Goal: Information Seeking & Learning: Check status

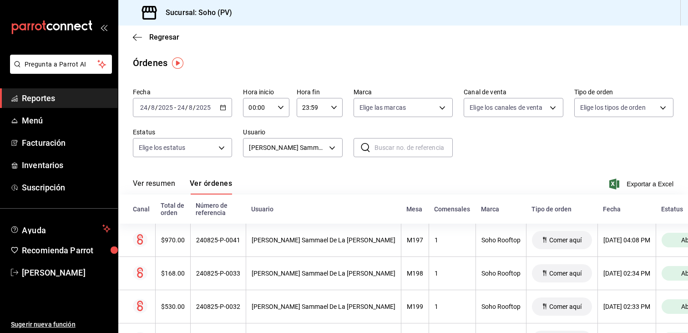
click at [58, 106] on link "Reportes" at bounding box center [59, 98] width 118 height 20
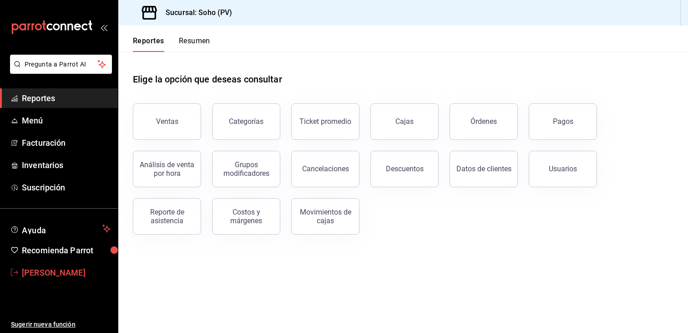
click at [53, 265] on link "Vanessa Olvera" at bounding box center [59, 272] width 118 height 20
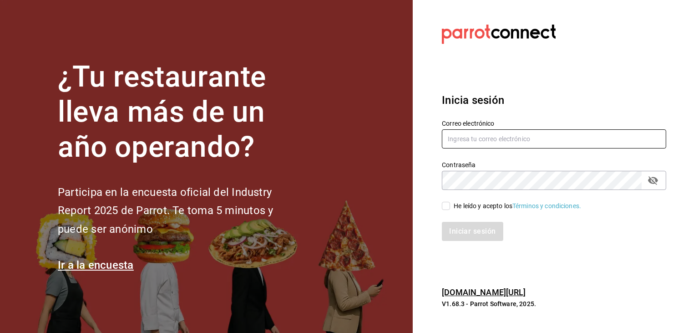
click at [475, 142] on input "text" at bounding box center [554, 138] width 224 height 19
click at [449, 206] on input "He leído y acepto los Términos y condiciones." at bounding box center [446, 206] width 8 height 8
checkbox input "true"
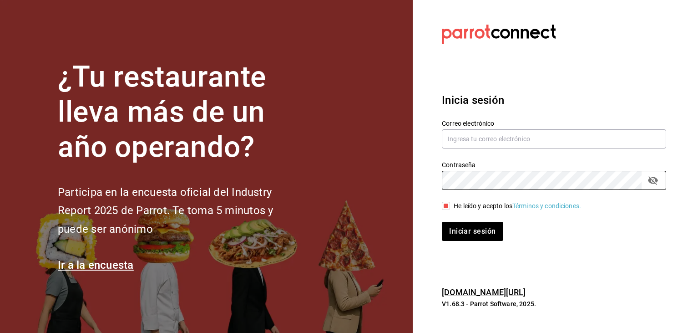
click at [442, 222] on button "Iniciar sesión" at bounding box center [472, 231] width 61 height 19
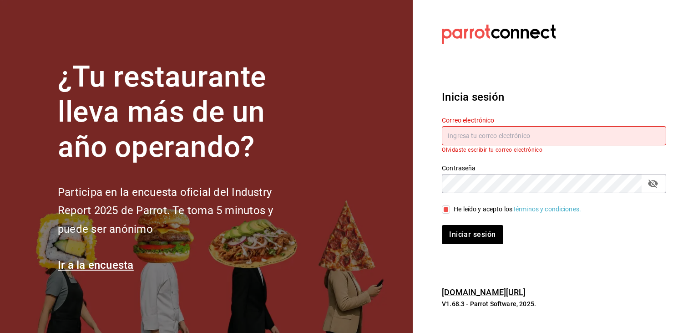
click at [483, 141] on input "text" at bounding box center [554, 135] width 224 height 19
type input "villalobost536@gmail.com"
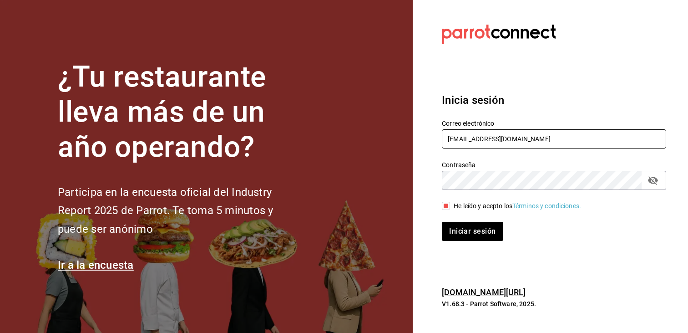
click at [652, 182] on icon "passwordField" at bounding box center [652, 180] width 11 height 11
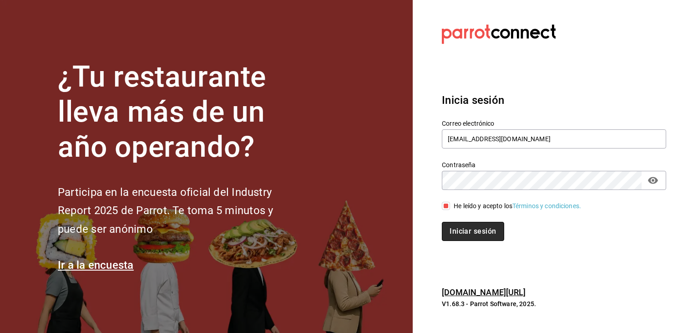
click at [478, 233] on button "Iniciar sesión" at bounding box center [473, 231] width 62 height 19
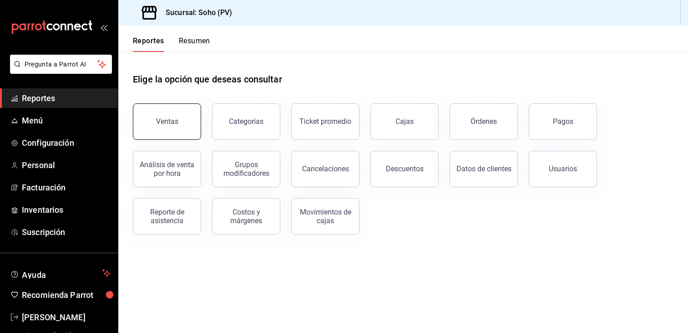
click at [190, 123] on button "Ventas" at bounding box center [167, 121] width 68 height 36
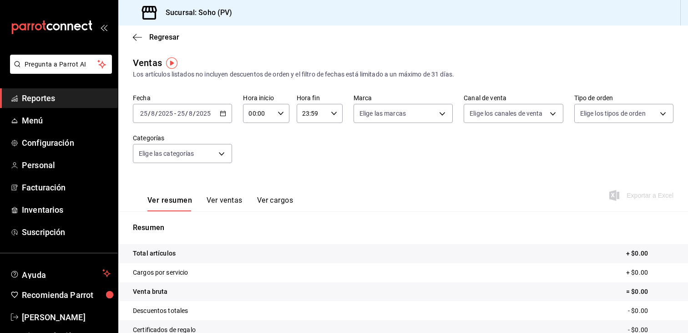
click at [226, 112] on div "[DATE] [DATE] - [DATE] [DATE]" at bounding box center [182, 113] width 99 height 19
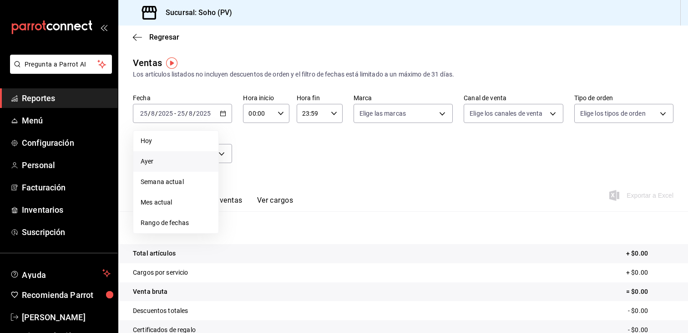
click at [157, 167] on li "Ayer" at bounding box center [175, 161] width 85 height 20
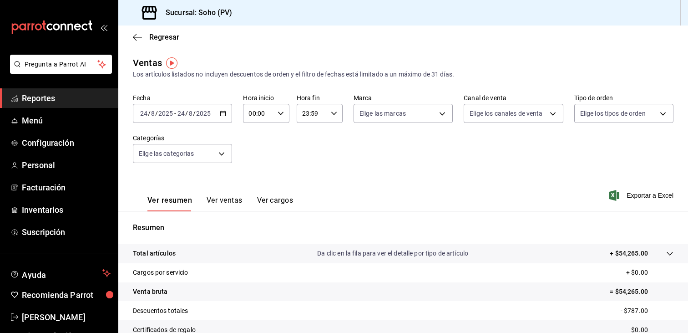
click at [222, 202] on button "Ver ventas" at bounding box center [225, 203] width 36 height 15
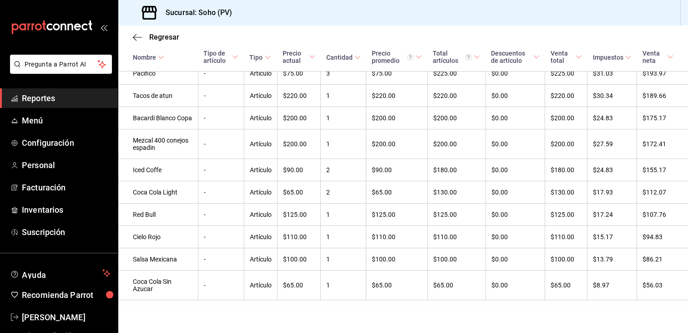
scroll to position [1480, 0]
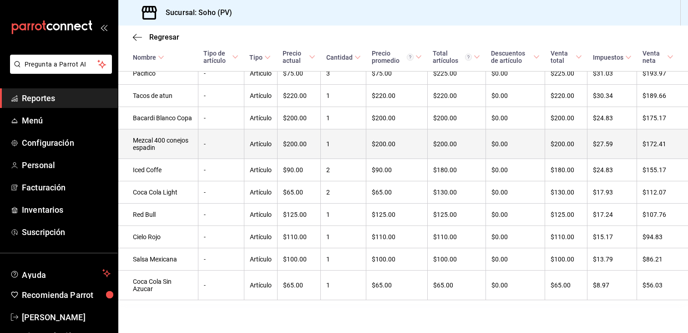
click at [370, 152] on td "$200.00" at bounding box center [396, 144] width 61 height 30
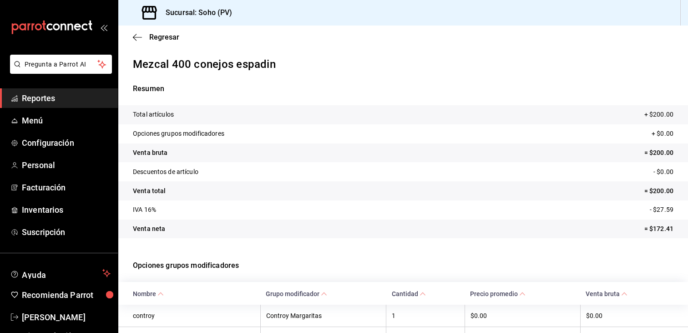
click at [416, 80] on div "Resumen Total artículos + $200.00 Opciones grupos modificadores + $0.00 Venta b…" at bounding box center [403, 160] width 570 height 177
click at [42, 102] on span "Reportes" at bounding box center [66, 98] width 89 height 12
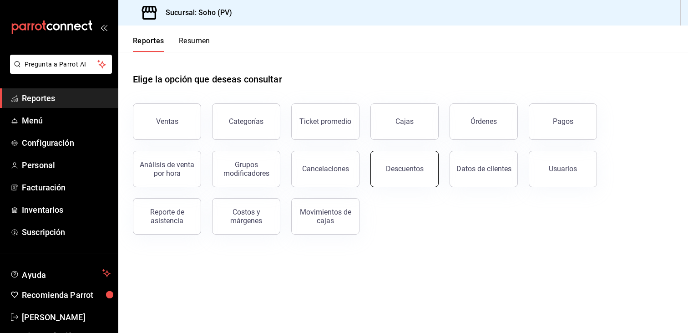
click at [400, 167] on div "Descuentos" at bounding box center [405, 168] width 38 height 9
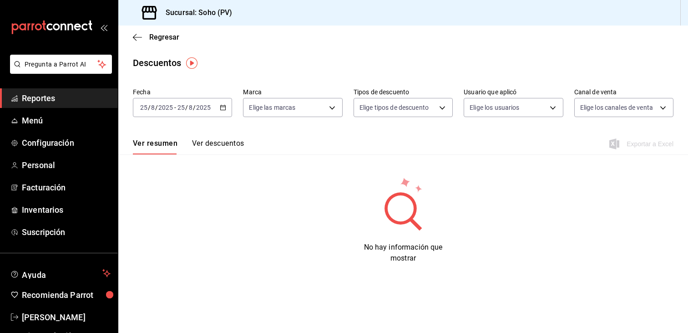
click at [225, 105] on icon "button" at bounding box center [223, 107] width 6 height 6
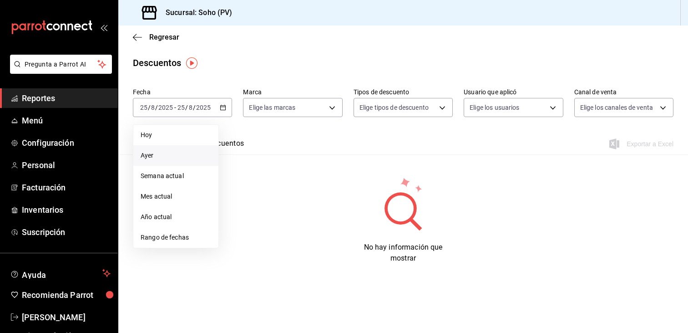
click at [172, 154] on span "Ayer" at bounding box center [176, 156] width 71 height 10
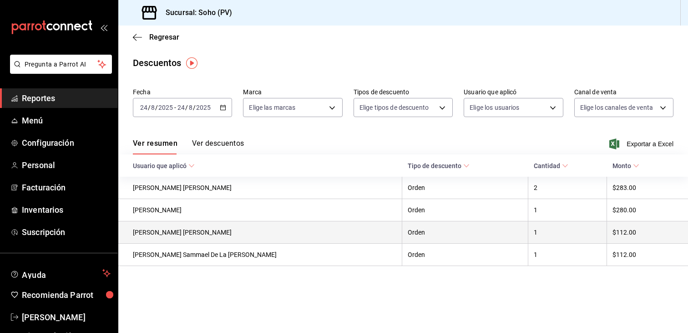
click at [182, 232] on th "[PERSON_NAME] [PERSON_NAME]" at bounding box center [260, 232] width 284 height 22
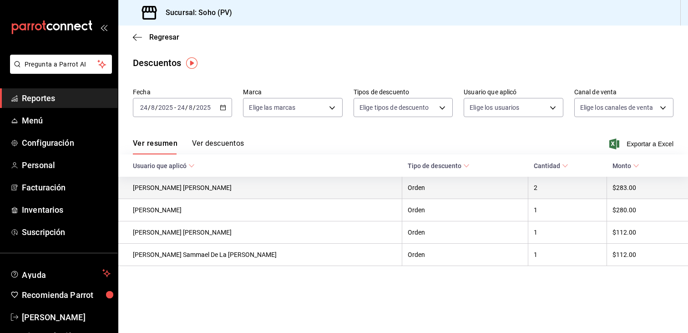
click at [169, 189] on th "[PERSON_NAME] [PERSON_NAME]" at bounding box center [260, 188] width 284 height 22
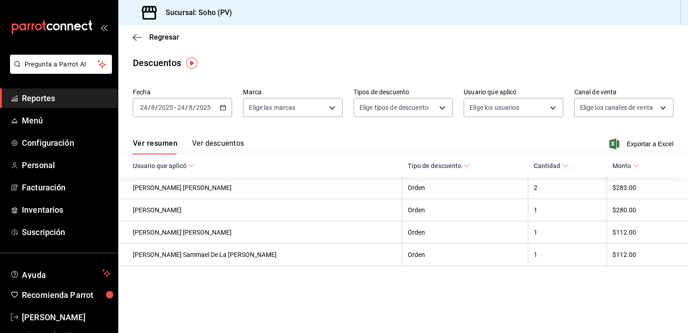
click at [209, 143] on button "Ver descuentos" at bounding box center [218, 146] width 52 height 15
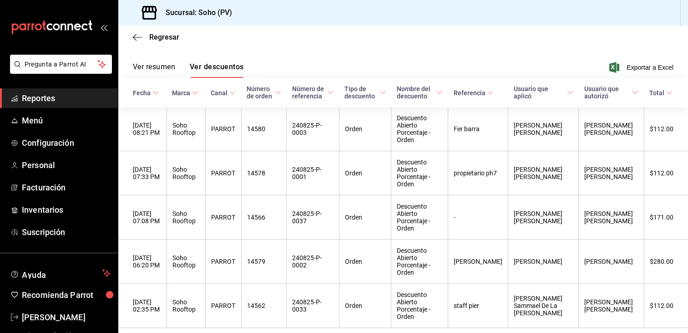
scroll to position [77, 0]
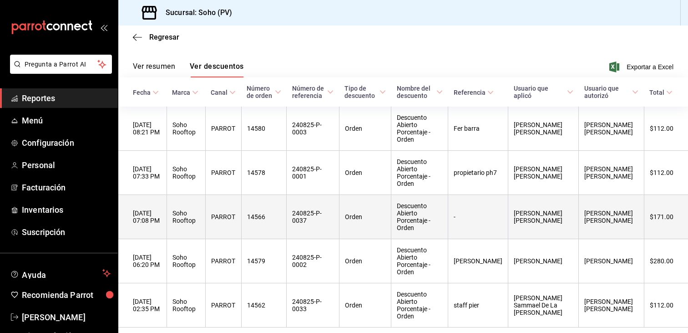
click at [371, 209] on th "Orden" at bounding box center [365, 217] width 52 height 44
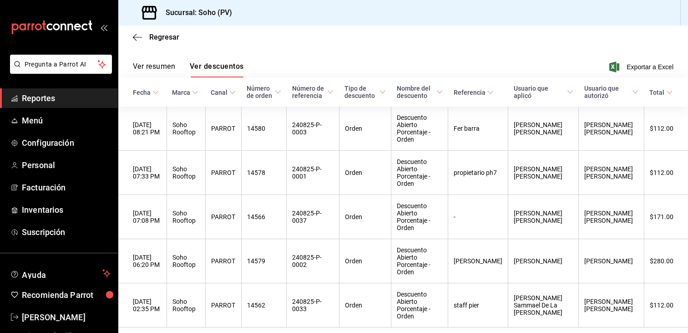
click at [82, 105] on link "Reportes" at bounding box center [59, 98] width 118 height 20
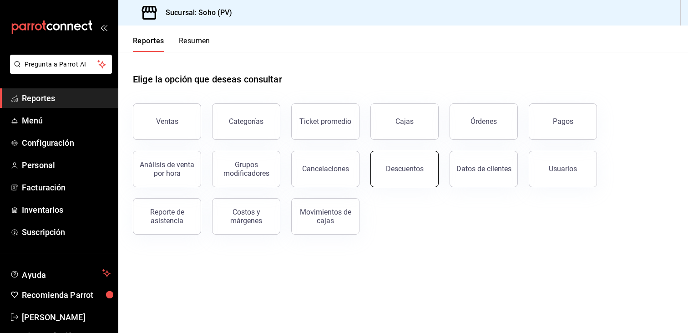
click at [382, 168] on button "Descuentos" at bounding box center [404, 169] width 68 height 36
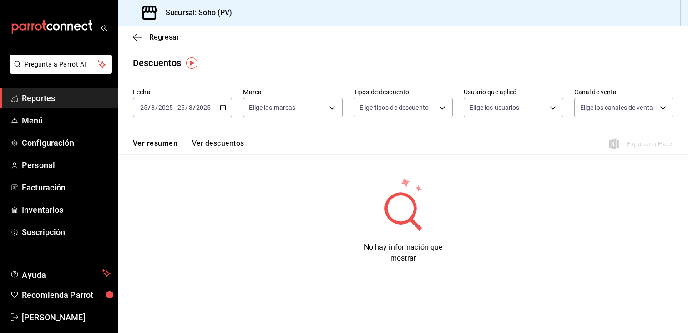
click at [49, 101] on span "Reportes" at bounding box center [66, 98] width 89 height 12
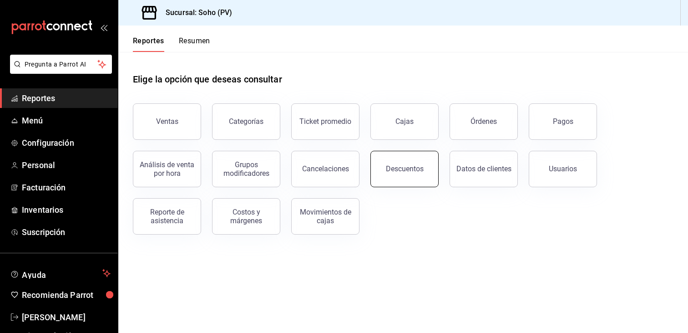
click at [406, 164] on button "Descuentos" at bounding box center [404, 169] width 68 height 36
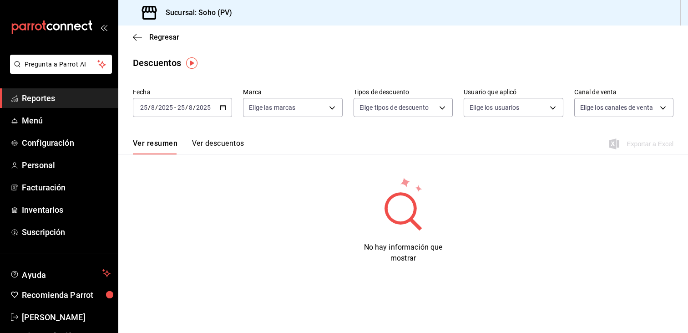
click at [209, 142] on button "Ver descuentos" at bounding box center [218, 146] width 52 height 15
click at [228, 110] on div "[DATE] [DATE] - [DATE] [DATE]" at bounding box center [182, 107] width 99 height 19
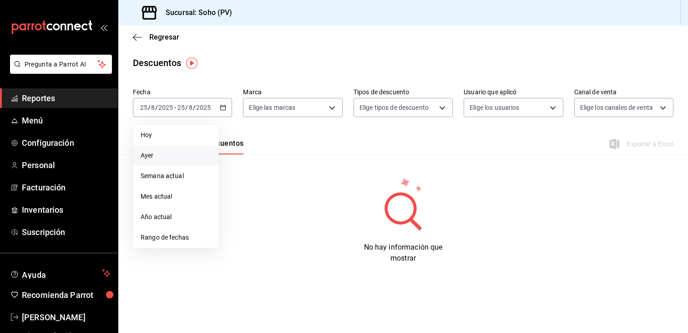
click at [170, 155] on span "Ayer" at bounding box center [176, 156] width 71 height 10
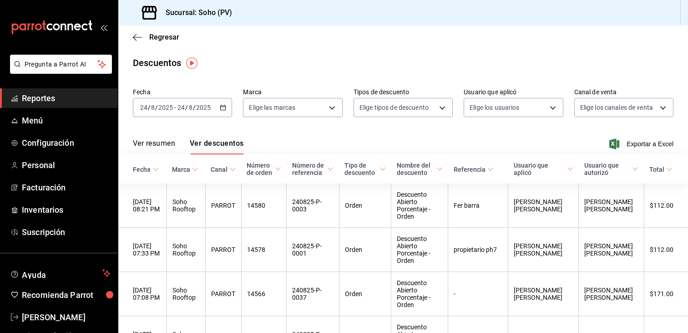
click at [37, 96] on span "Reportes" at bounding box center [66, 98] width 89 height 12
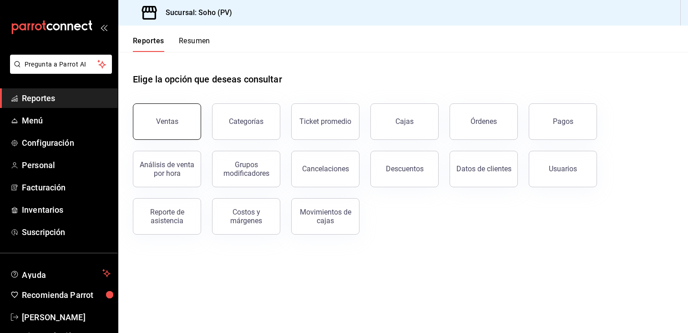
click at [160, 137] on button "Ventas" at bounding box center [167, 121] width 68 height 36
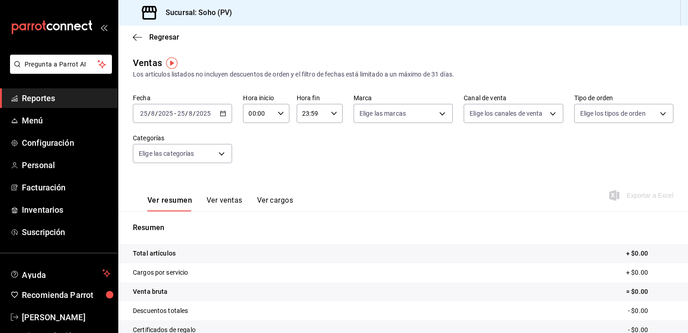
click at [220, 201] on button "Ver ventas" at bounding box center [225, 203] width 36 height 15
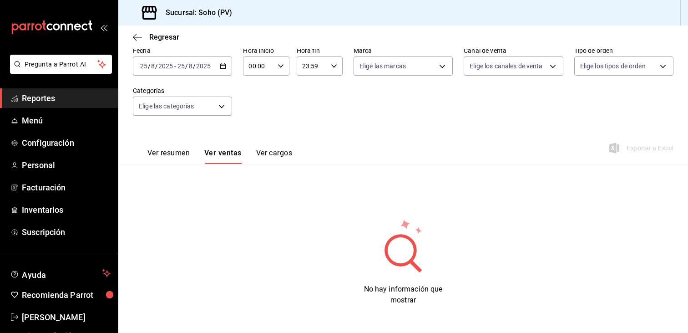
scroll to position [48, 0]
click at [223, 65] on icon "button" at bounding box center [223, 65] width 6 height 6
click at [175, 116] on span "Ayer" at bounding box center [176, 113] width 71 height 10
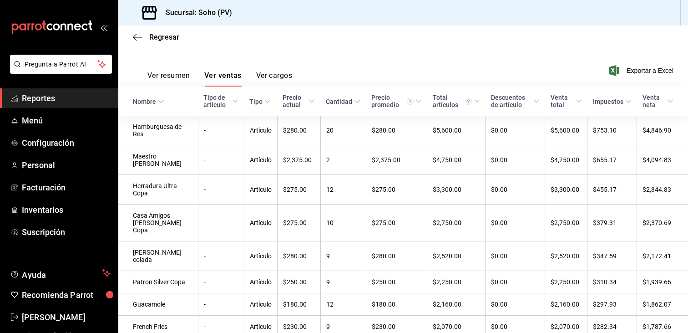
scroll to position [139, 0]
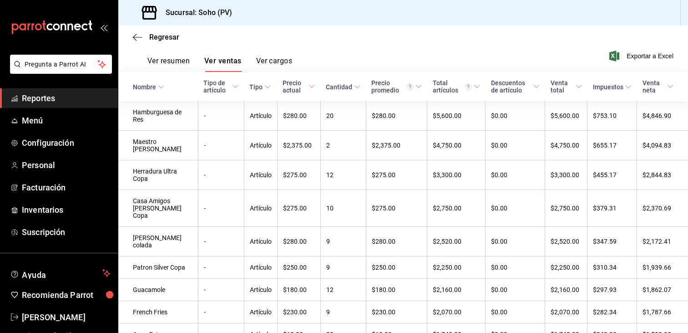
click at [271, 58] on button "Ver cargos" at bounding box center [274, 63] width 36 height 15
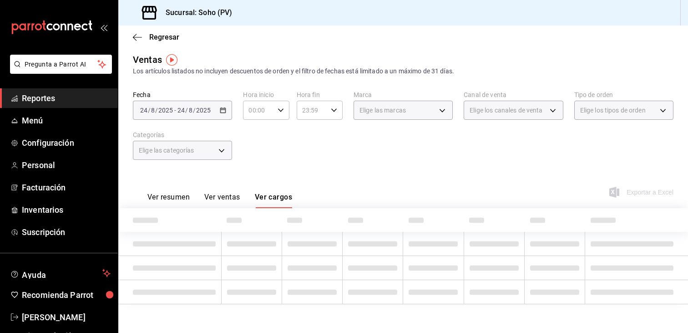
scroll to position [48, 0]
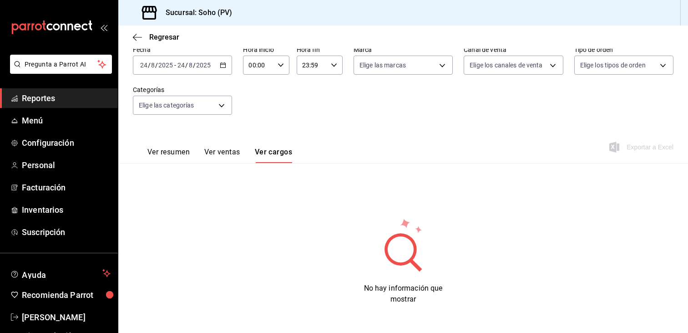
click at [173, 152] on button "Ver resumen" at bounding box center [168, 154] width 42 height 15
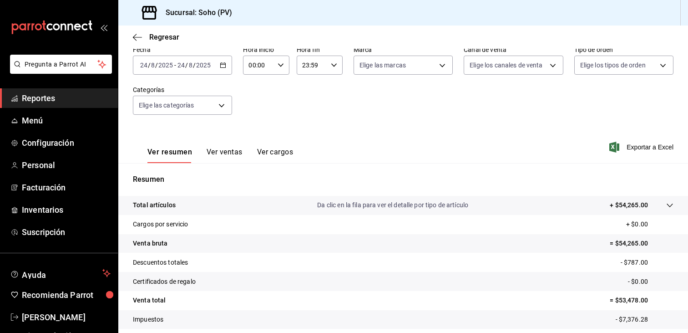
click at [223, 154] on button "Ver ventas" at bounding box center [225, 154] width 36 height 15
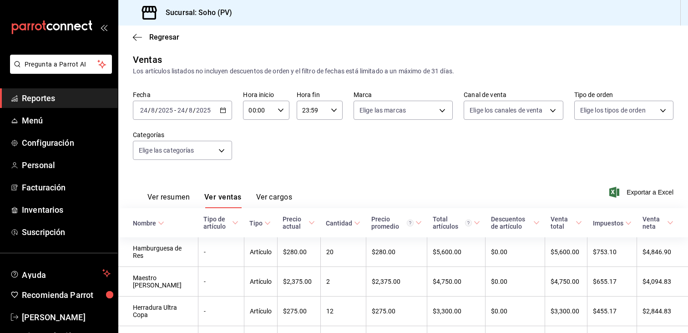
scroll to position [48, 0]
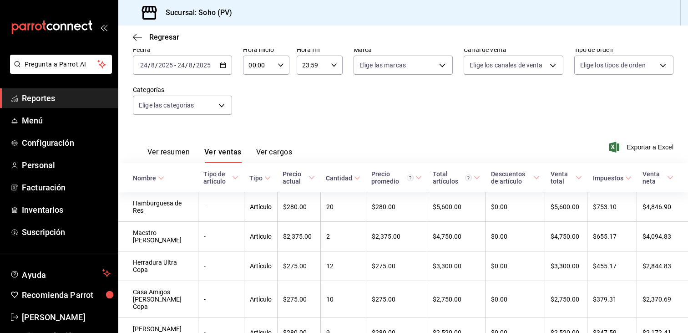
click at [55, 92] on span "Reportes" at bounding box center [66, 98] width 89 height 12
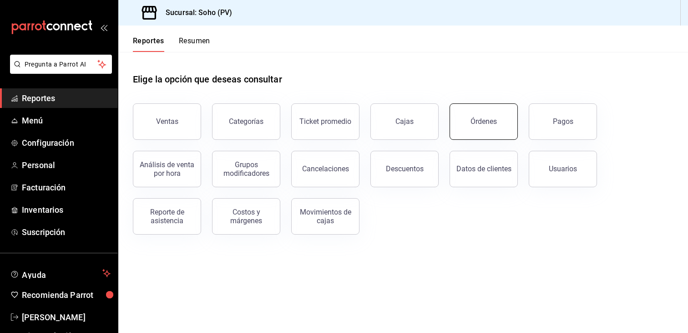
click at [485, 127] on button "Órdenes" at bounding box center [483, 121] width 68 height 36
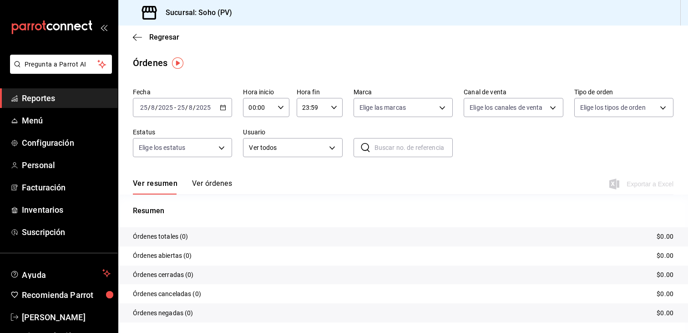
click at [222, 181] on button "Ver órdenes" at bounding box center [212, 186] width 40 height 15
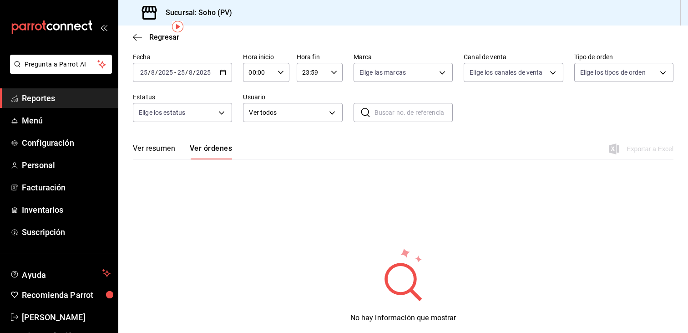
scroll to position [36, 0]
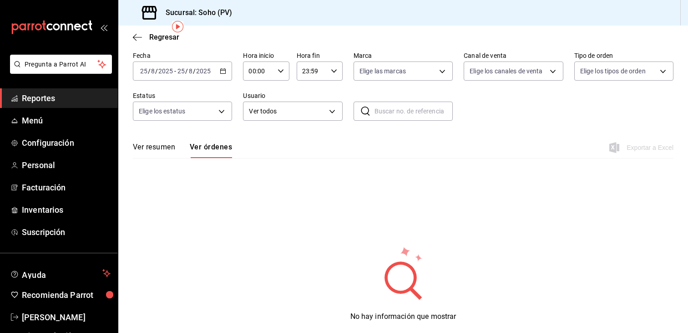
click at [222, 71] on icon "button" at bounding box center [223, 71] width 6 height 6
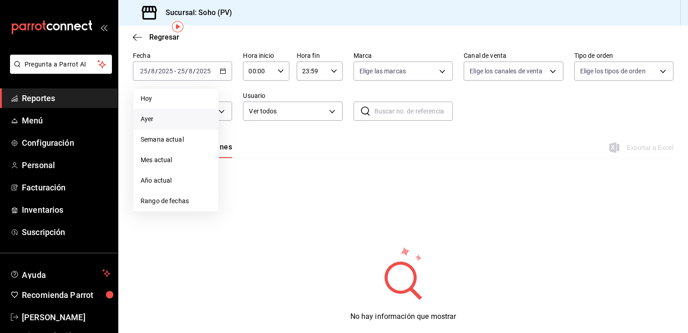
click at [159, 118] on span "Ayer" at bounding box center [176, 119] width 71 height 10
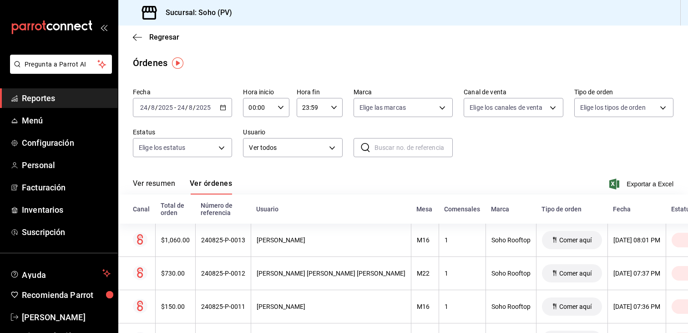
click at [259, 177] on div "Ver resumen Ver órdenes Exportar a Excel" at bounding box center [403, 181] width 540 height 26
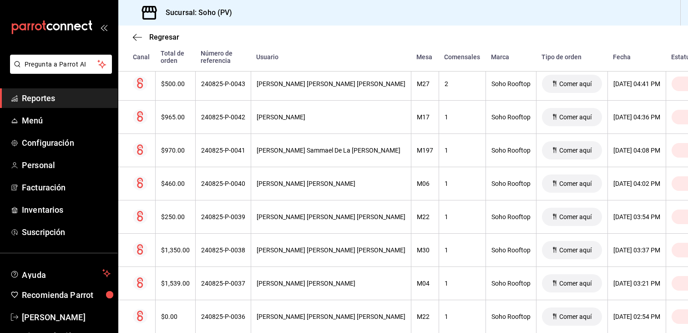
scroll to position [801, 0]
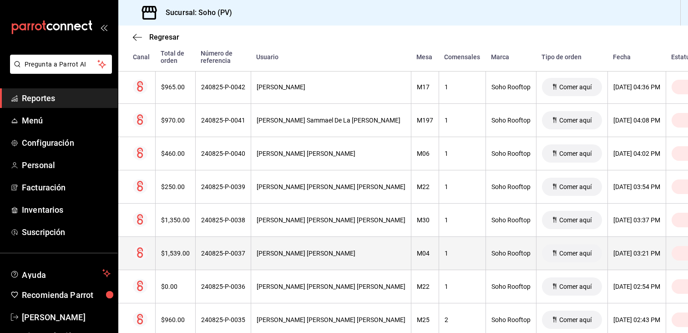
click at [222, 249] on div "240825-P-0037" at bounding box center [223, 252] width 44 height 7
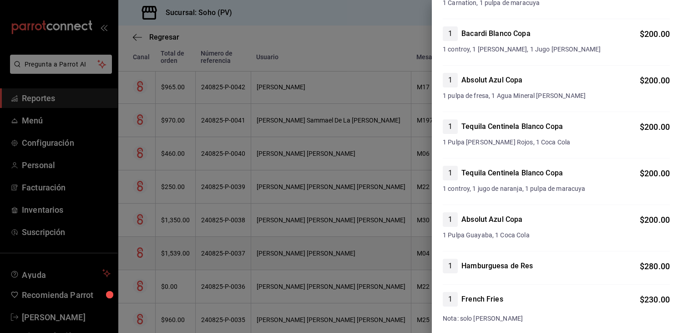
scroll to position [109, 0]
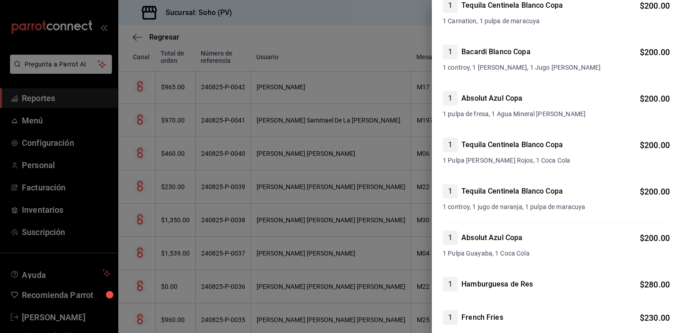
click at [336, 40] on div at bounding box center [344, 166] width 688 height 333
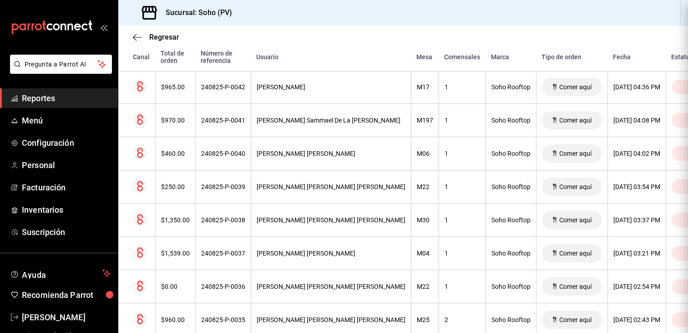
scroll to position [0, 0]
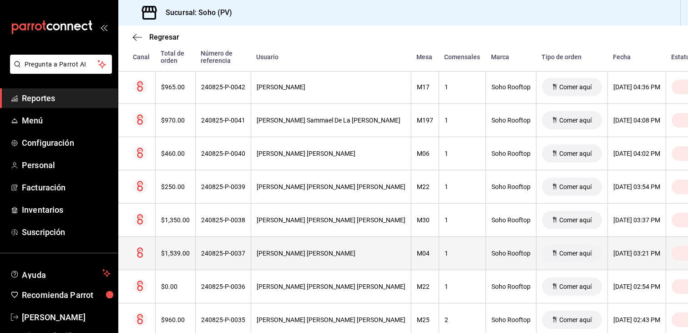
click at [284, 252] on div "[PERSON_NAME] [PERSON_NAME]" at bounding box center [331, 252] width 149 height 7
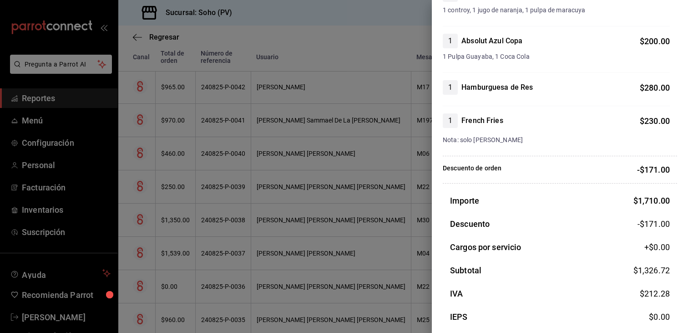
scroll to position [341, 0]
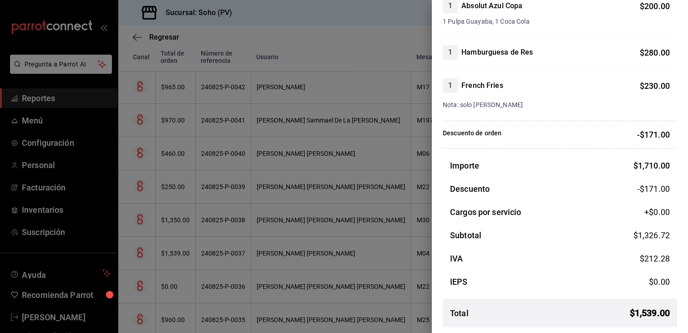
click at [167, 252] on div at bounding box center [344, 166] width 688 height 333
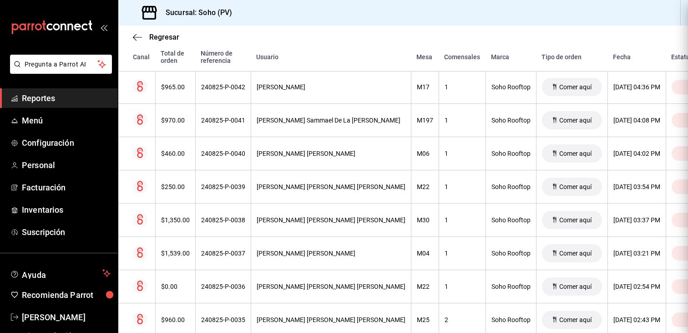
scroll to position [0, 0]
click at [442, 43] on div "Regresar" at bounding box center [403, 36] width 570 height 23
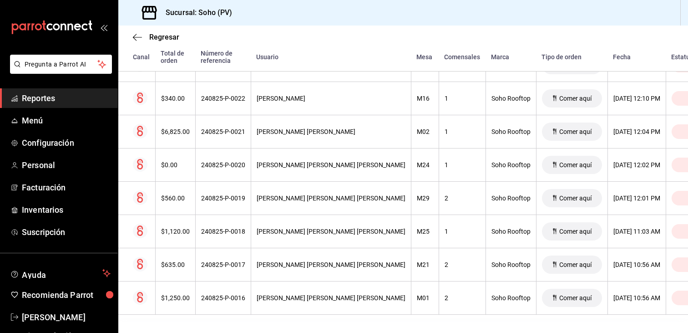
scroll to position [1457, 0]
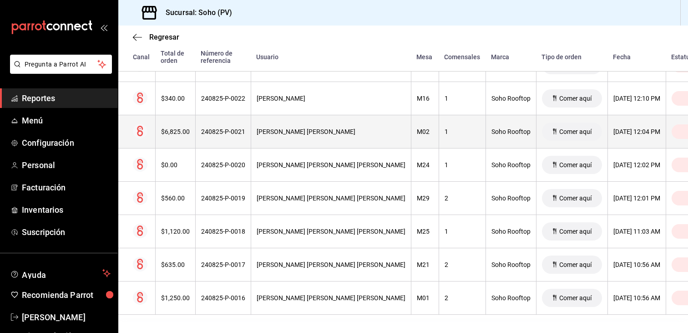
click at [304, 128] on div "[PERSON_NAME] [PERSON_NAME]" at bounding box center [331, 131] width 149 height 7
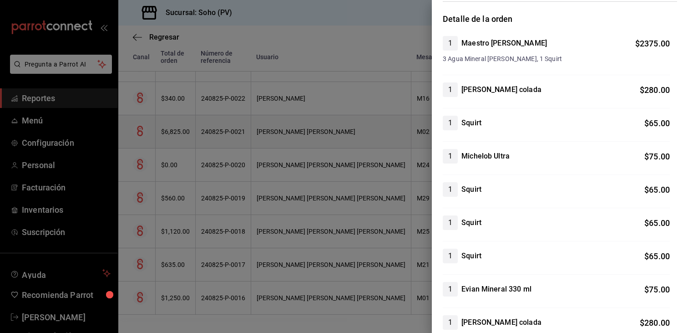
scroll to position [0, 0]
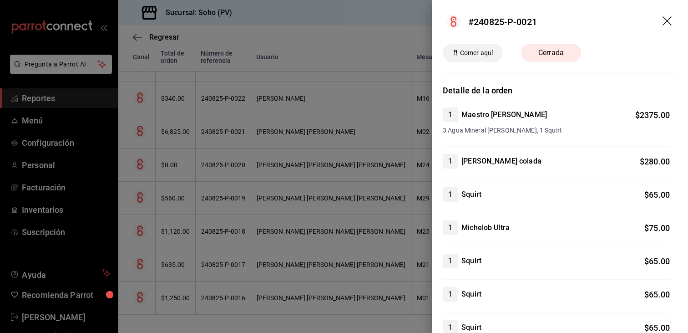
click at [249, 168] on div at bounding box center [344, 166] width 688 height 333
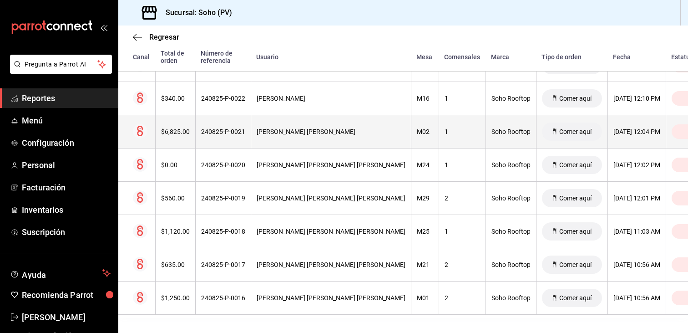
click at [201, 131] on th "240825-P-0021" at bounding box center [223, 131] width 56 height 33
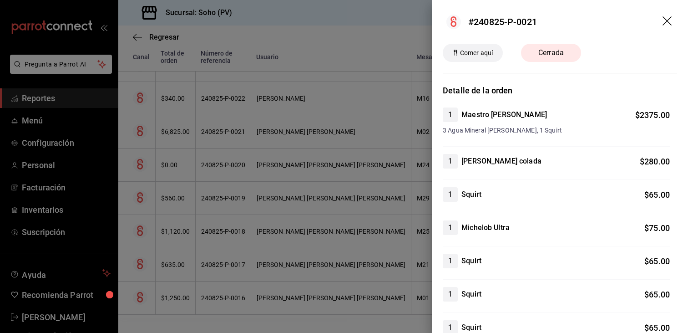
click at [295, 47] on div at bounding box center [344, 166] width 688 height 333
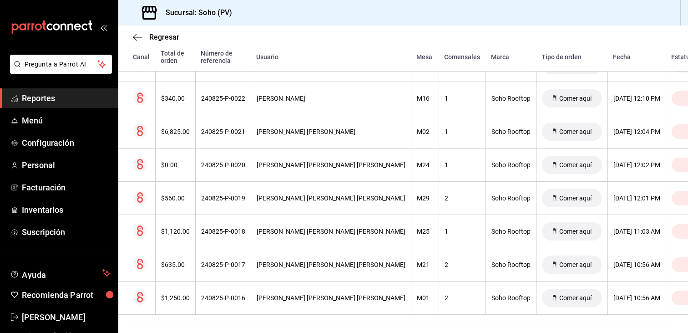
click at [295, 47] on div "Regresar" at bounding box center [403, 36] width 570 height 23
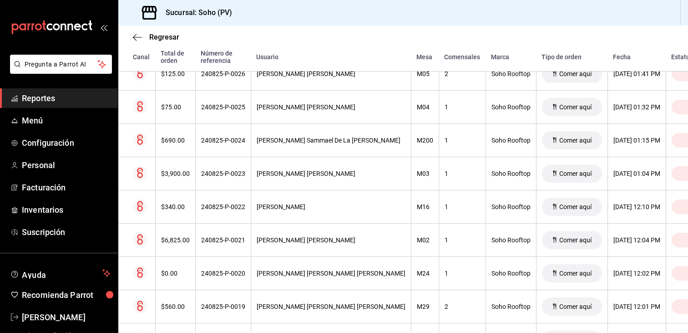
scroll to position [1348, 0]
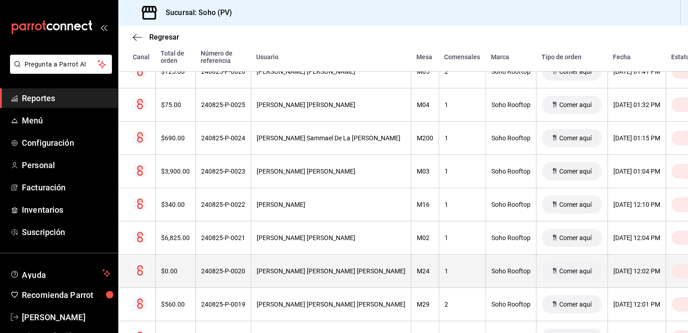
click at [232, 267] on div "240825-P-0020" at bounding box center [223, 270] width 44 height 7
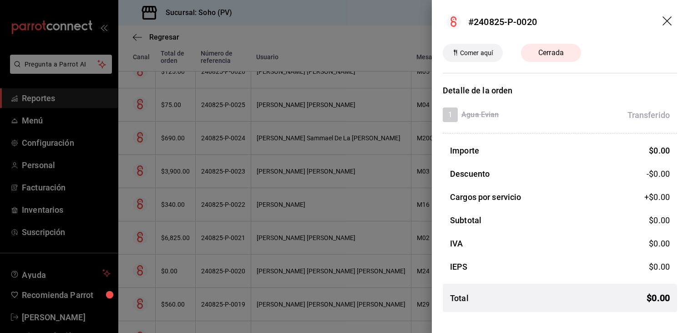
click at [232, 264] on div at bounding box center [344, 166] width 688 height 333
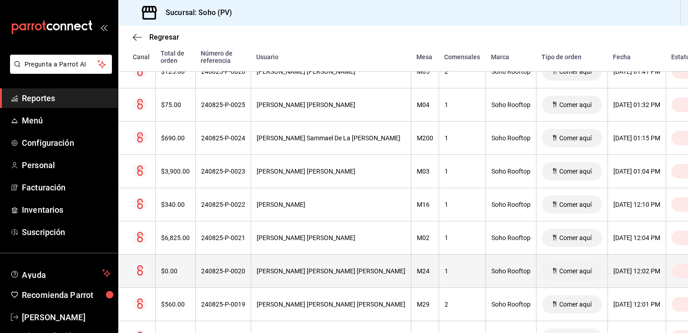
click at [221, 280] on th "240825-P-0020" at bounding box center [223, 270] width 56 height 33
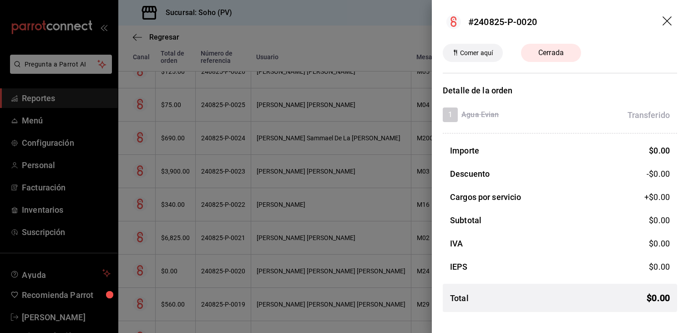
click at [335, 11] on div at bounding box center [344, 166] width 688 height 333
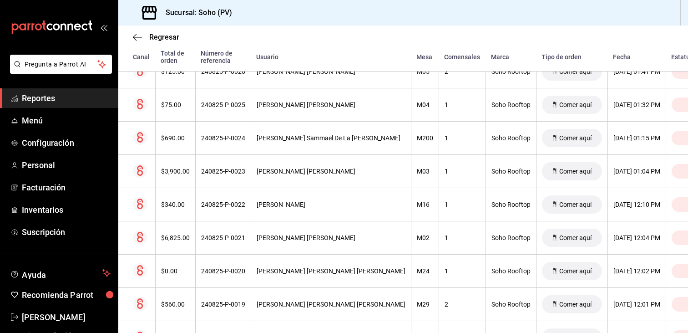
scroll to position [1085, 0]
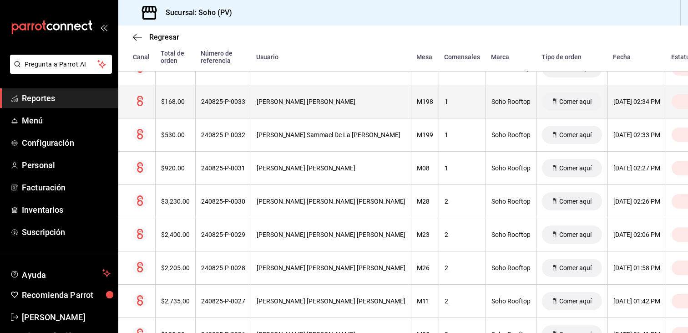
click at [314, 98] on div "[PERSON_NAME] [PERSON_NAME]" at bounding box center [331, 101] width 149 height 7
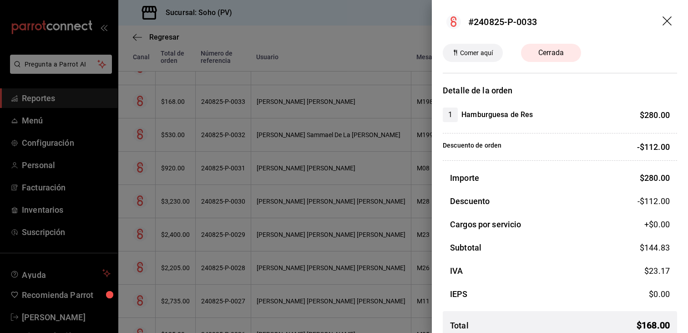
click at [303, 47] on div at bounding box center [344, 166] width 688 height 333
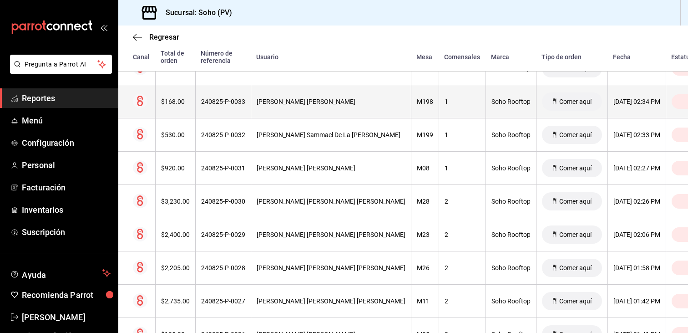
click at [271, 98] on div "[PERSON_NAME] [PERSON_NAME]" at bounding box center [331, 101] width 149 height 7
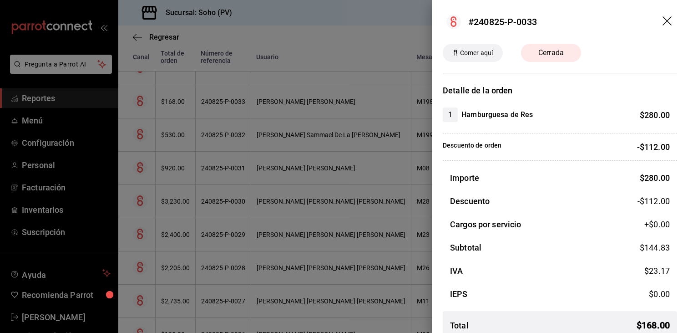
click at [321, 50] on div at bounding box center [344, 166] width 688 height 333
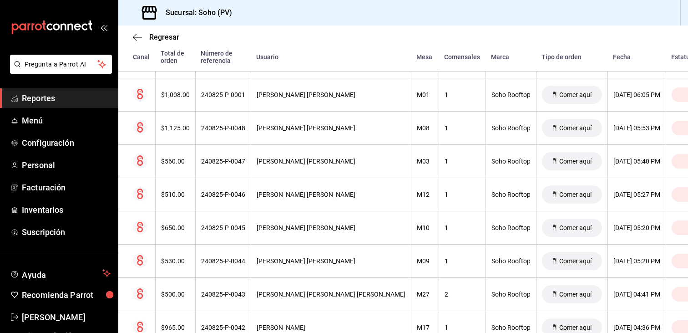
scroll to position [298, 0]
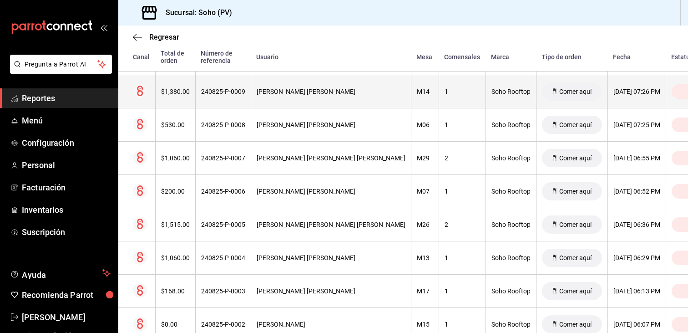
click at [284, 92] on div "[PERSON_NAME] [PERSON_NAME]" at bounding box center [331, 91] width 149 height 7
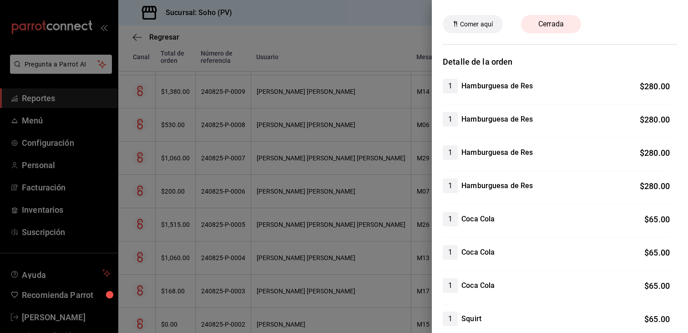
scroll to position [0, 0]
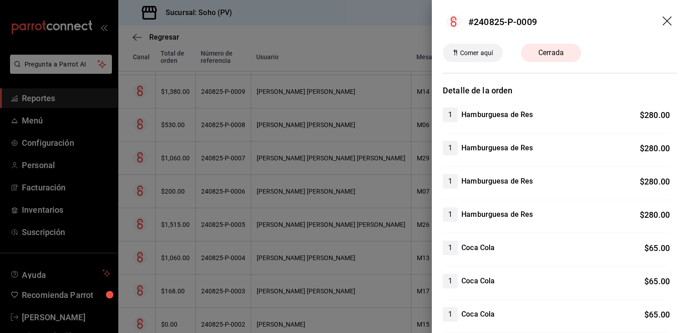
click at [338, 47] on div at bounding box center [344, 166] width 688 height 333
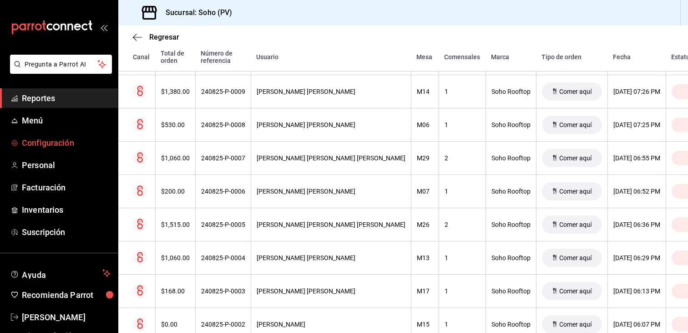
click at [51, 142] on span "Configuración" at bounding box center [66, 142] width 89 height 12
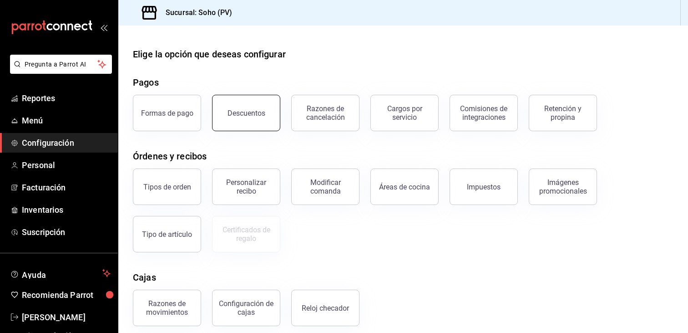
click at [232, 121] on button "Descuentos" at bounding box center [246, 113] width 68 height 36
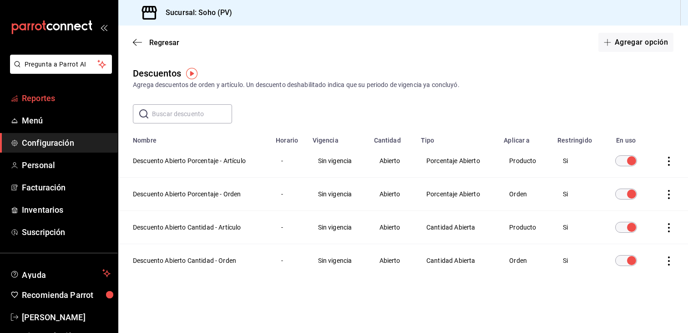
click at [43, 92] on span "Reportes" at bounding box center [66, 98] width 89 height 12
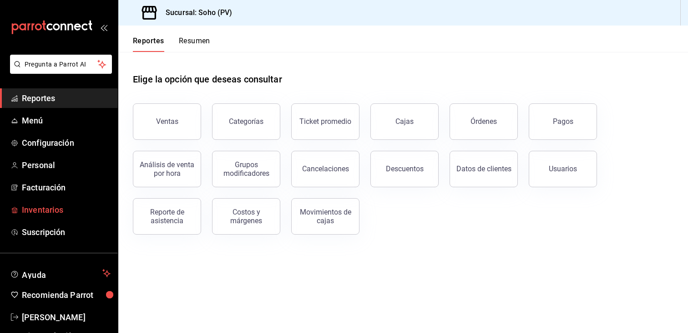
click at [37, 209] on span "Inventarios" at bounding box center [66, 209] width 89 height 12
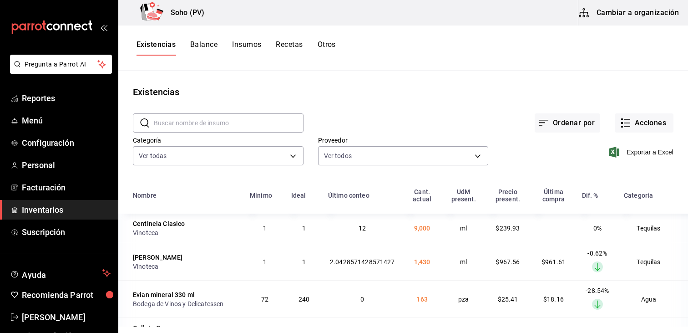
click at [513, 171] on div "​ ​ Ordenar por Acciones Categoría Ver todas 3f6e633e-ee3e-4bbd-96f3-e704616316…" at bounding box center [403, 141] width 570 height 84
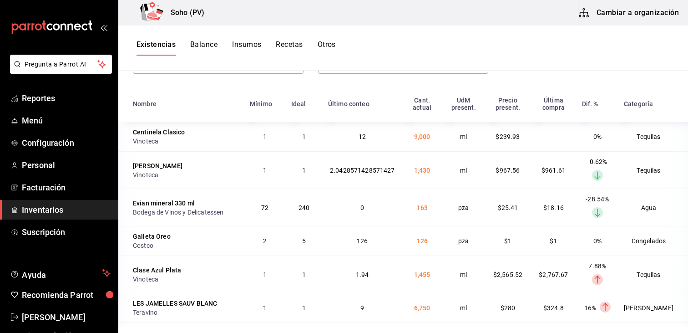
scroll to position [111, 0]
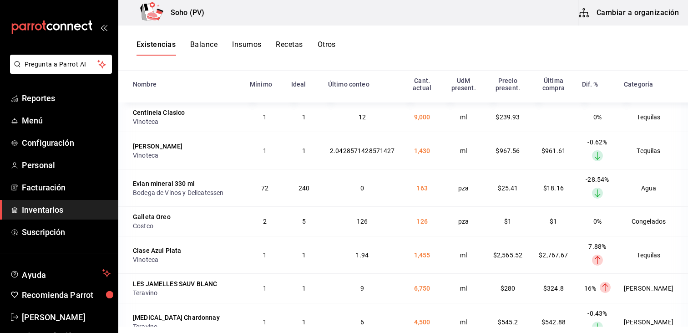
click at [535, 29] on div "Existencias Balance Insumos Recetas Otros" at bounding box center [403, 47] width 570 height 45
click at [528, 52] on div "Existencias Balance Insumos Recetas Otros" at bounding box center [403, 47] width 570 height 15
click at [457, 29] on div "Existencias Balance Insumos Recetas Otros" at bounding box center [403, 47] width 570 height 45
click at [331, 45] on button "Otros" at bounding box center [327, 47] width 18 height 15
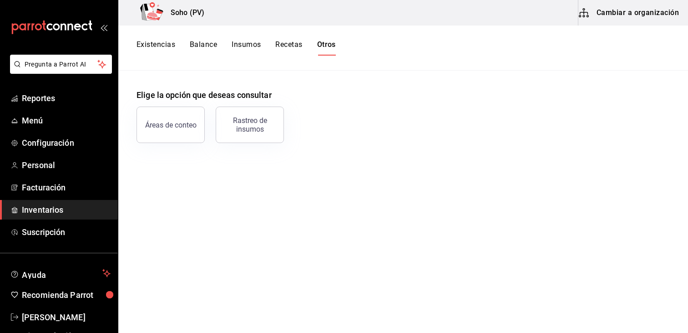
click at [621, 5] on button "Cambiar a organización" at bounding box center [629, 12] width 102 height 25
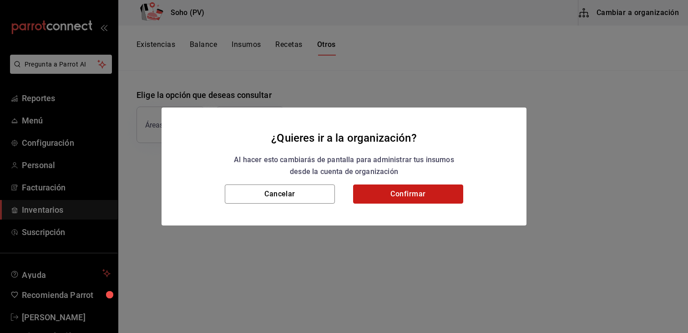
click at [397, 197] on button "Confirmar" at bounding box center [408, 193] width 110 height 19
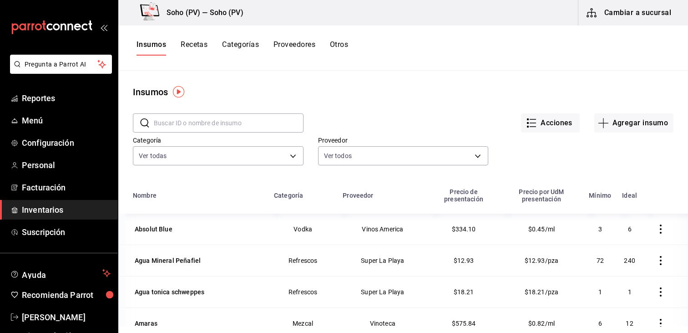
click at [342, 39] on div "Insumos Recetas Categorías Proveedores Otros" at bounding box center [403, 47] width 570 height 45
click at [348, 40] on div "Insumos Recetas Categorías Proveedores Otros" at bounding box center [403, 47] width 570 height 45
click at [343, 47] on button "Otros" at bounding box center [339, 47] width 18 height 15
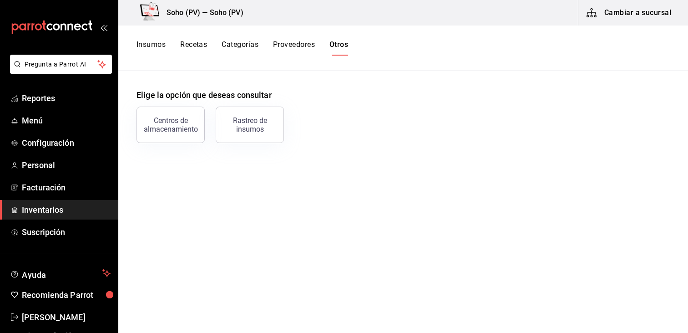
click at [148, 45] on button "Insumos" at bounding box center [150, 47] width 29 height 15
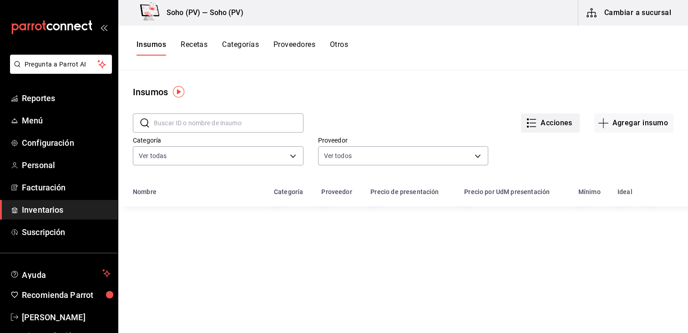
click at [552, 128] on button "Acciones" at bounding box center [550, 122] width 59 height 19
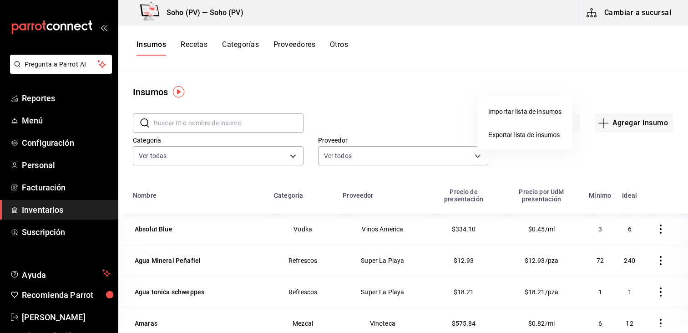
click at [542, 139] on li "Exportar lista de insumos" at bounding box center [524, 135] width 95 height 22
click at [505, 132] on span "Exportar lista de insumos" at bounding box center [523, 134] width 71 height 7
click at [639, 58] on div "Insumos Recetas Categorías Proveedores Otros" at bounding box center [403, 47] width 570 height 45
click at [182, 41] on button "Recetas" at bounding box center [194, 47] width 27 height 15
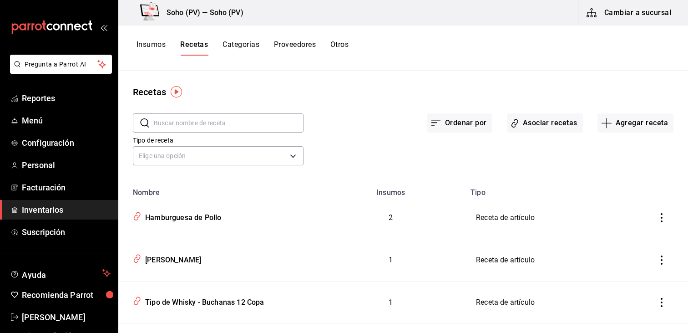
click at [346, 44] on button "Otros" at bounding box center [339, 47] width 18 height 15
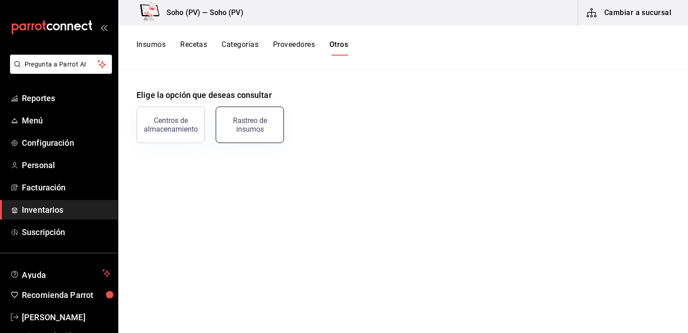
click at [275, 127] on div "Rastreo de insumos" at bounding box center [250, 124] width 56 height 17
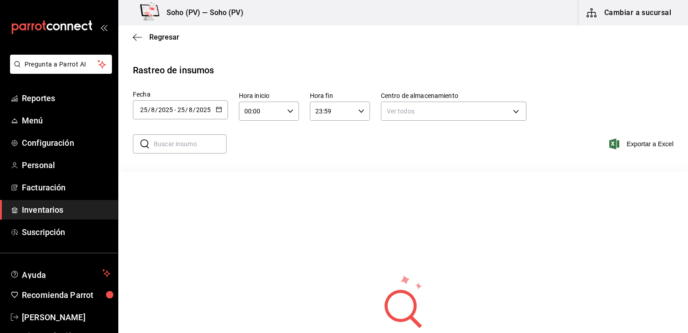
click at [213, 112] on div "[DATE] [DATE] - [DATE] [DATE]" at bounding box center [180, 109] width 95 height 19
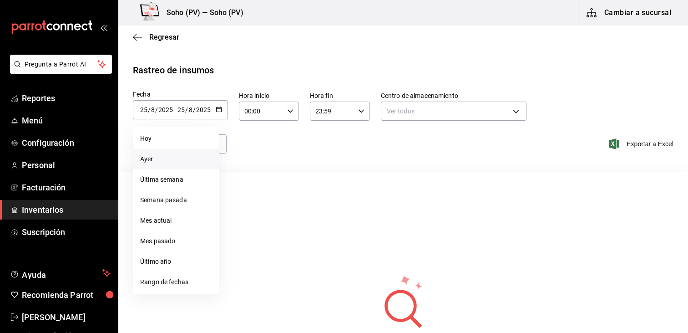
click at [186, 167] on li "Ayer" at bounding box center [176, 159] width 86 height 20
type input "[DATE]"
type input "24"
type input "[DATE]"
type input "24"
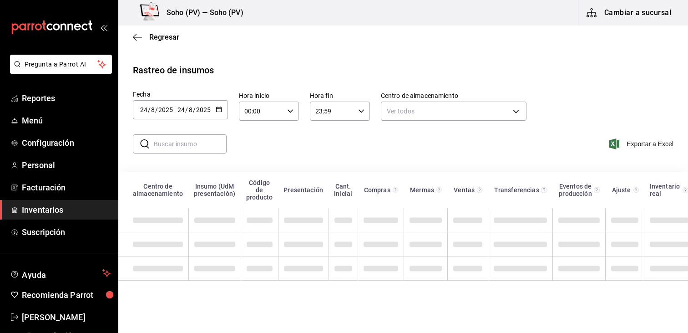
click at [566, 73] on div "Rastreo de insumos" at bounding box center [403, 70] width 540 height 14
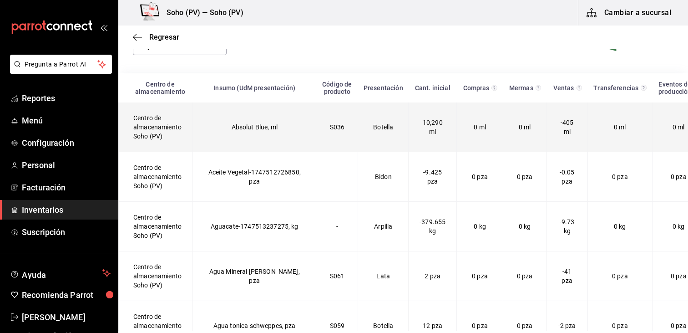
scroll to position [121, 0]
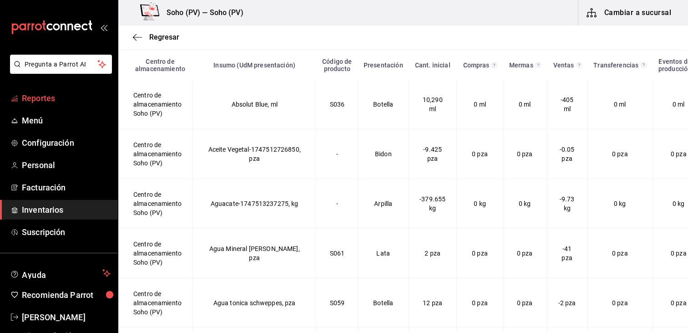
click at [47, 96] on span "Reportes" at bounding box center [66, 98] width 89 height 12
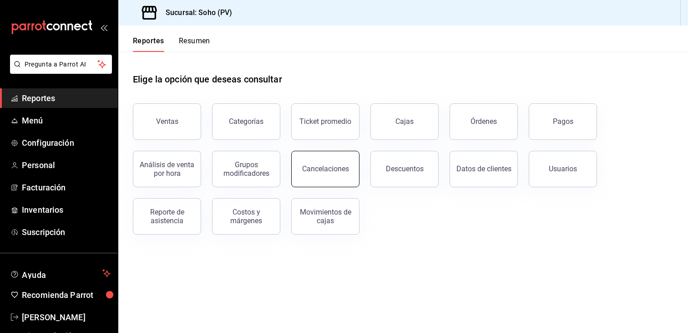
click at [320, 164] on button "Cancelaciones" at bounding box center [325, 169] width 68 height 36
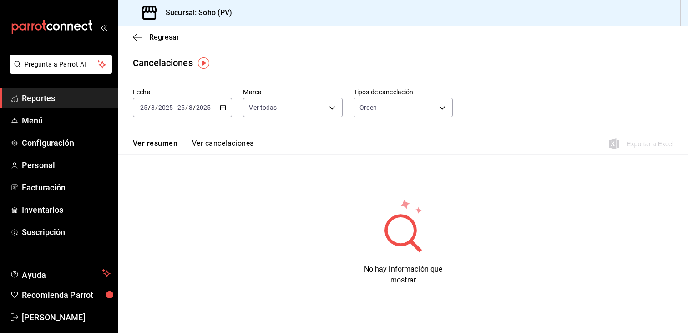
click at [222, 110] on \(Stroke\) "button" at bounding box center [222, 107] width 5 height 5
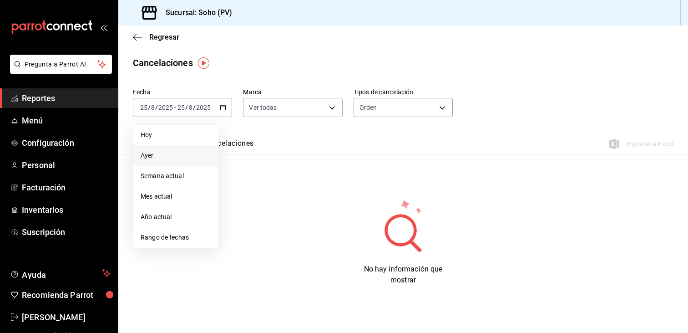
click at [178, 158] on span "Ayer" at bounding box center [176, 156] width 71 height 10
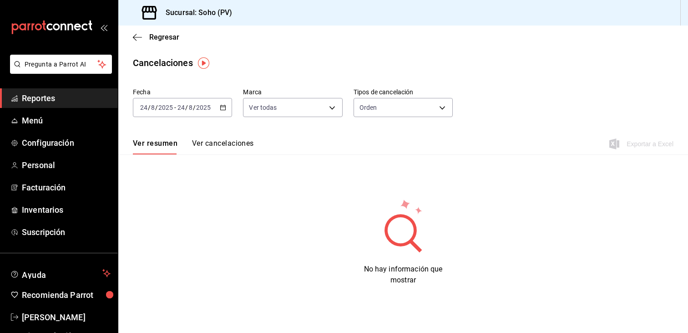
click at [220, 105] on \(Stroke\) "button" at bounding box center [222, 107] width 5 height 5
click at [238, 145] on button "Ver cancelaciones" at bounding box center [223, 146] width 62 height 15
click at [45, 207] on span "Inventarios" at bounding box center [66, 209] width 89 height 12
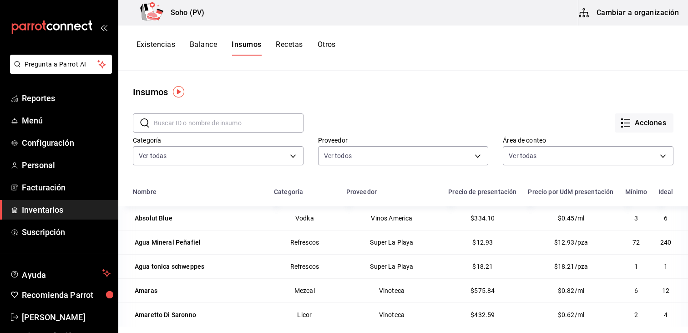
click at [430, 76] on main "Insumos ​ ​ Acciones Categoría Ver todas 3f6e633e-ee3e-4bbd-96f3-e704616316e5,3…" at bounding box center [403, 199] width 570 height 256
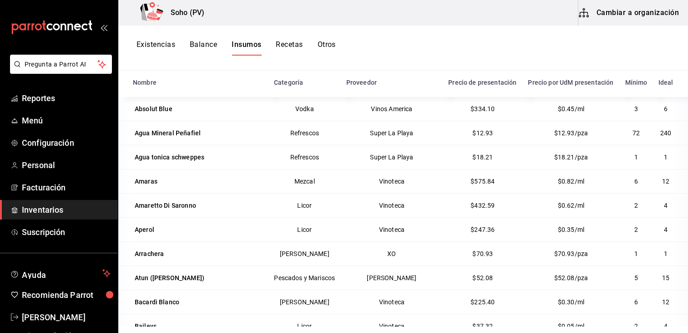
scroll to position [111, 0]
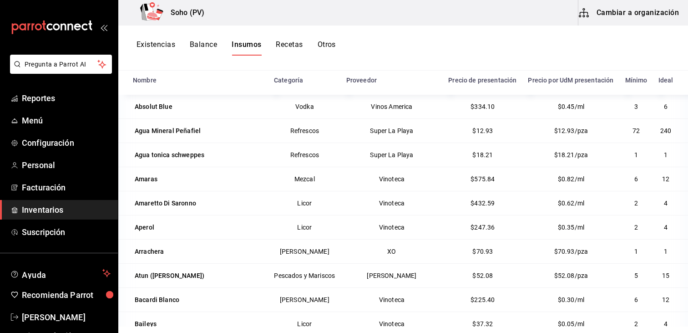
click at [290, 180] on td "Mezcal" at bounding box center [304, 179] width 72 height 24
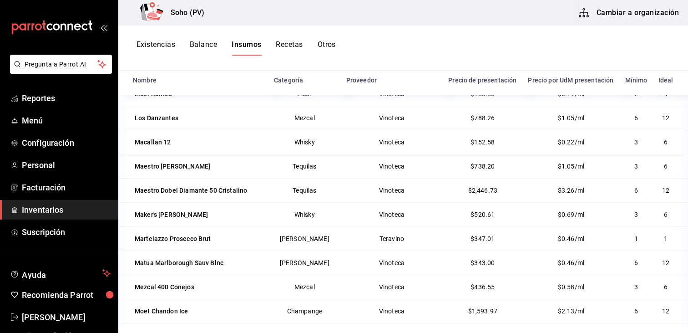
scroll to position [1973, 0]
